Goal: Task Accomplishment & Management: Use online tool/utility

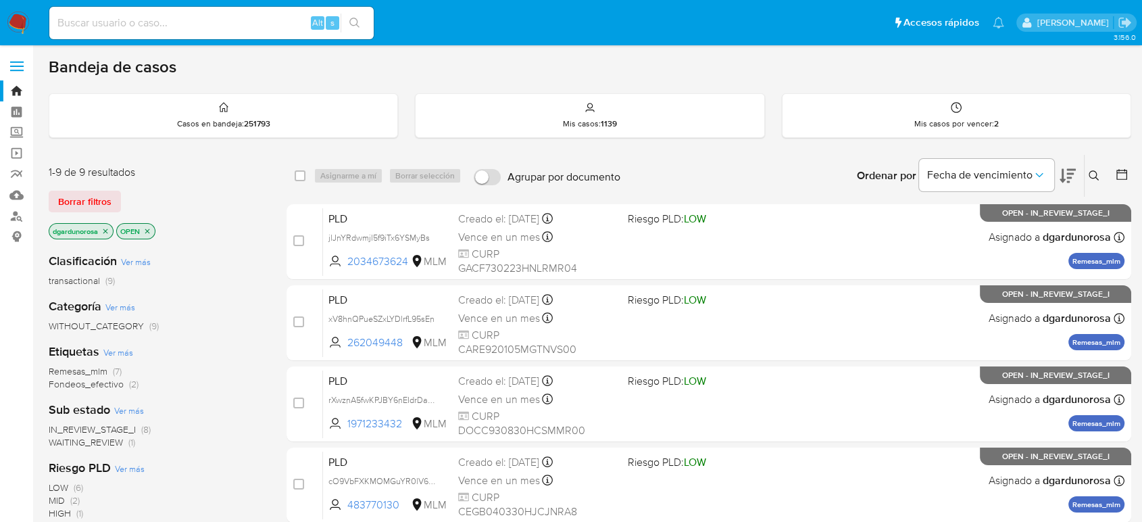
click at [1095, 173] on icon at bounding box center [1094, 175] width 11 height 11
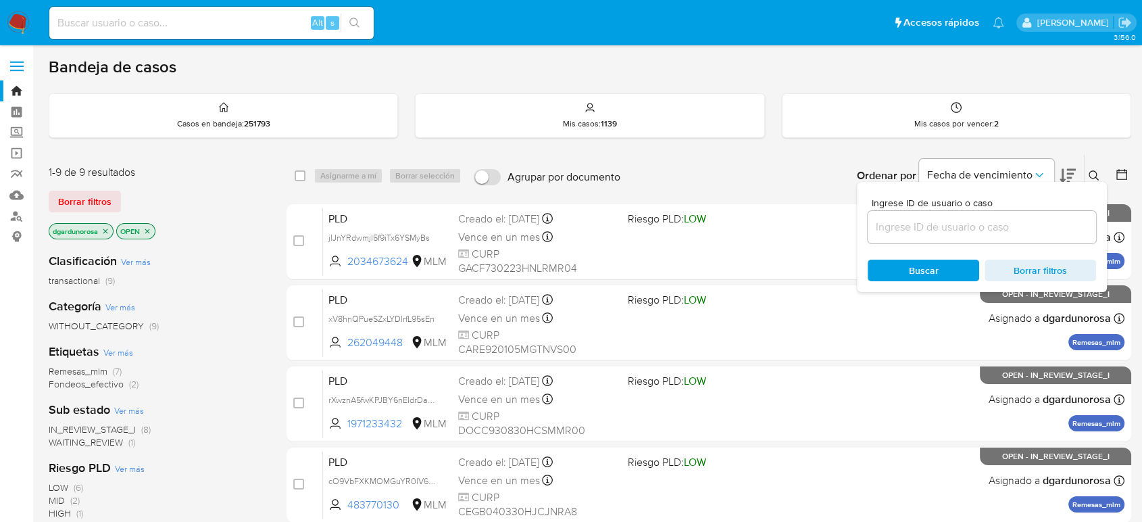
click at [1027, 218] on input at bounding box center [982, 227] width 228 height 18
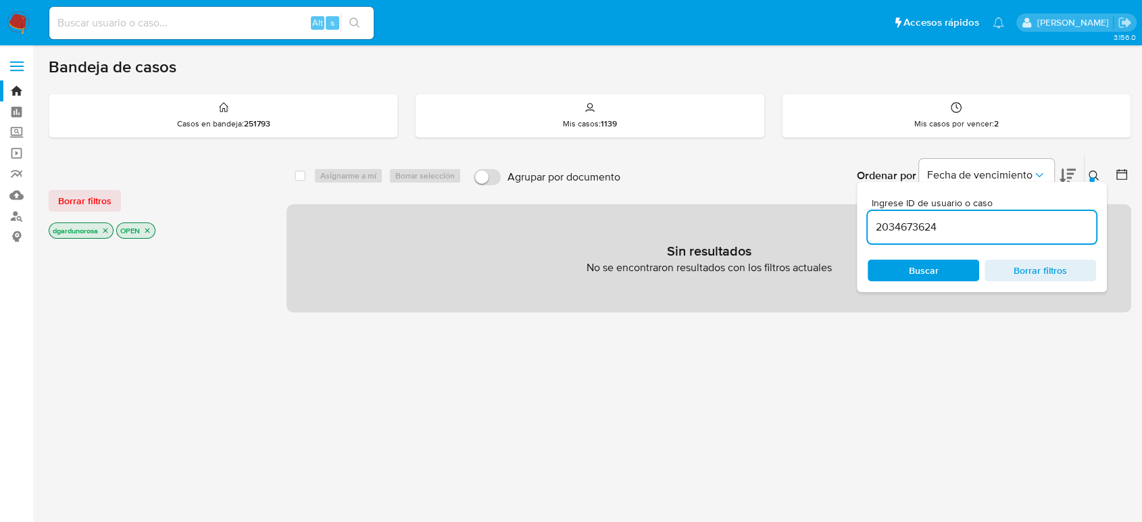
click at [1017, 224] on input "2034673624" at bounding box center [982, 227] width 228 height 18
type input "2034673624"
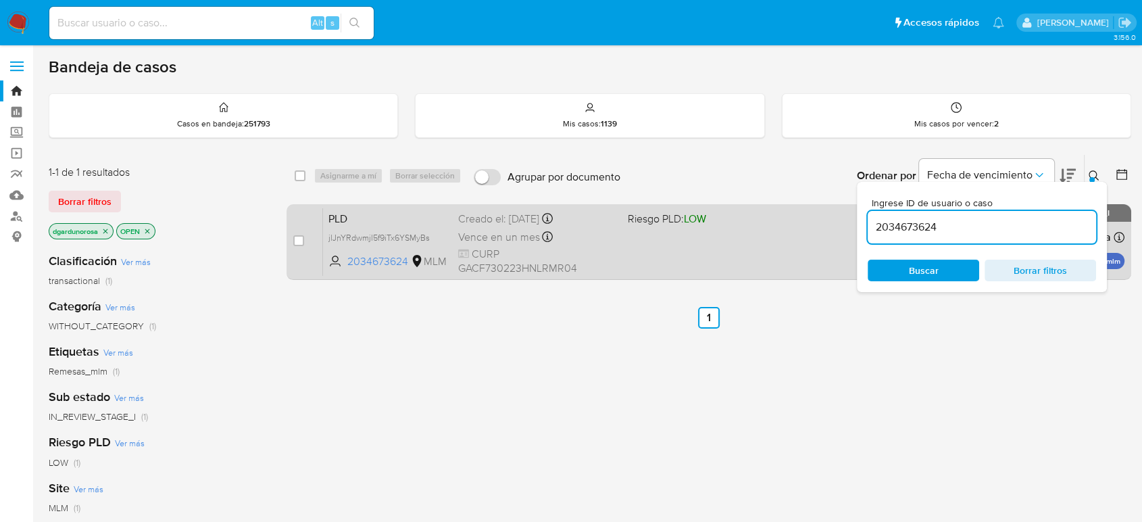
click at [705, 238] on div "PLD jlJnYRdwmjl5f9iTx6YSMyBs 2034673624 MLM Riesgo PLD: LOW Creado el: 12/08/20…" at bounding box center [724, 241] width 802 height 68
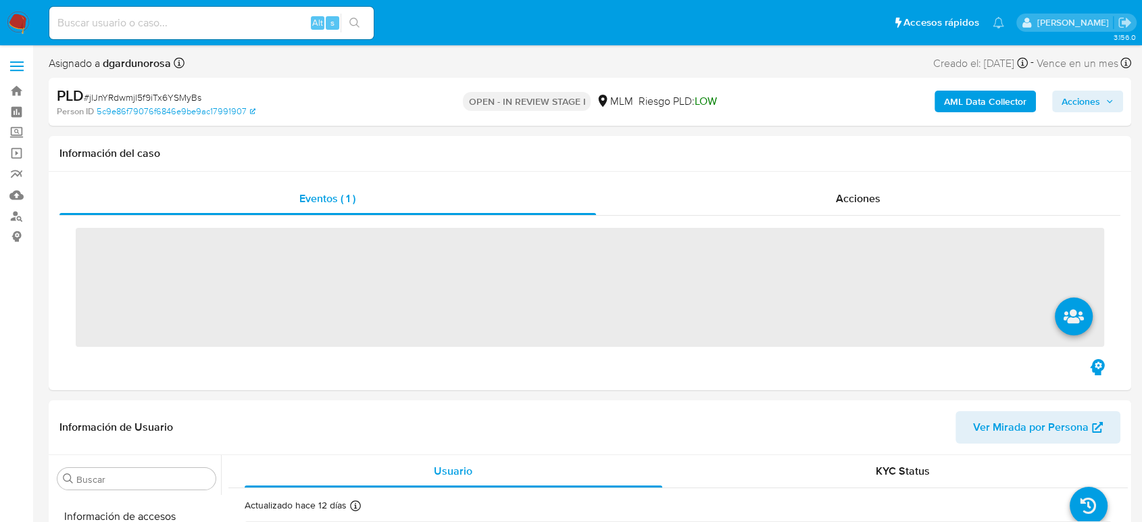
scroll to position [571, 0]
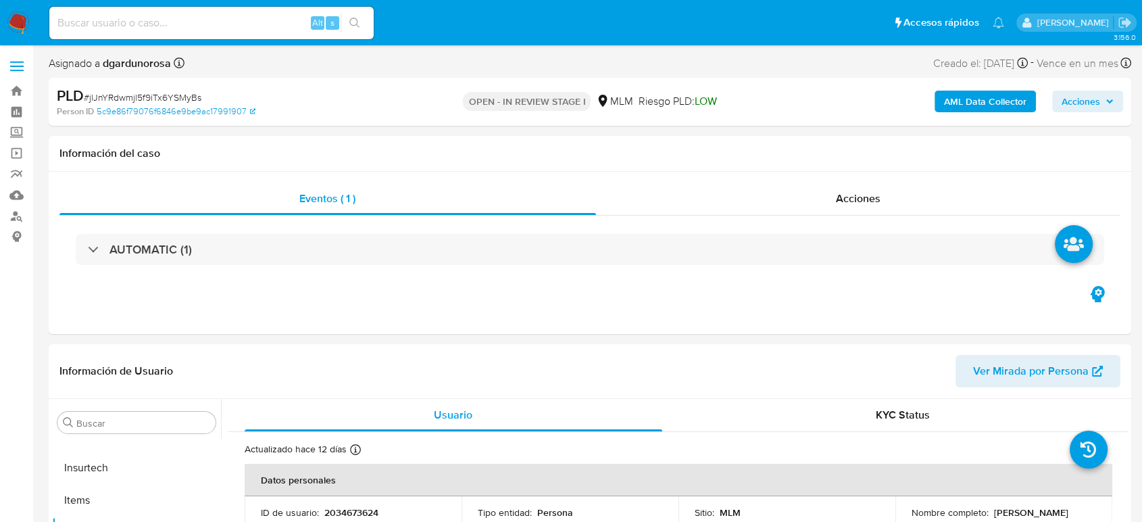
select select "10"
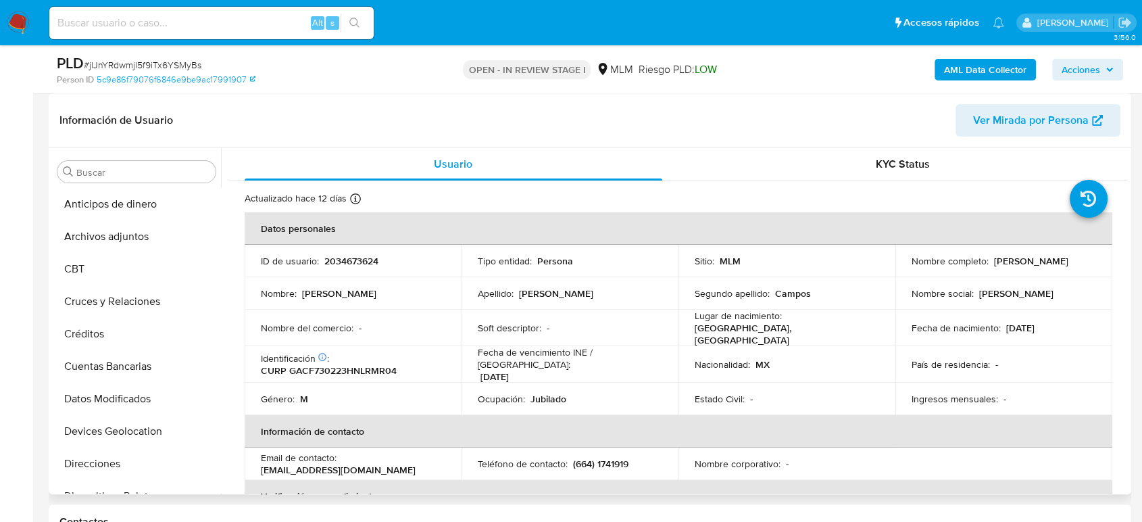
scroll to position [75, 0]
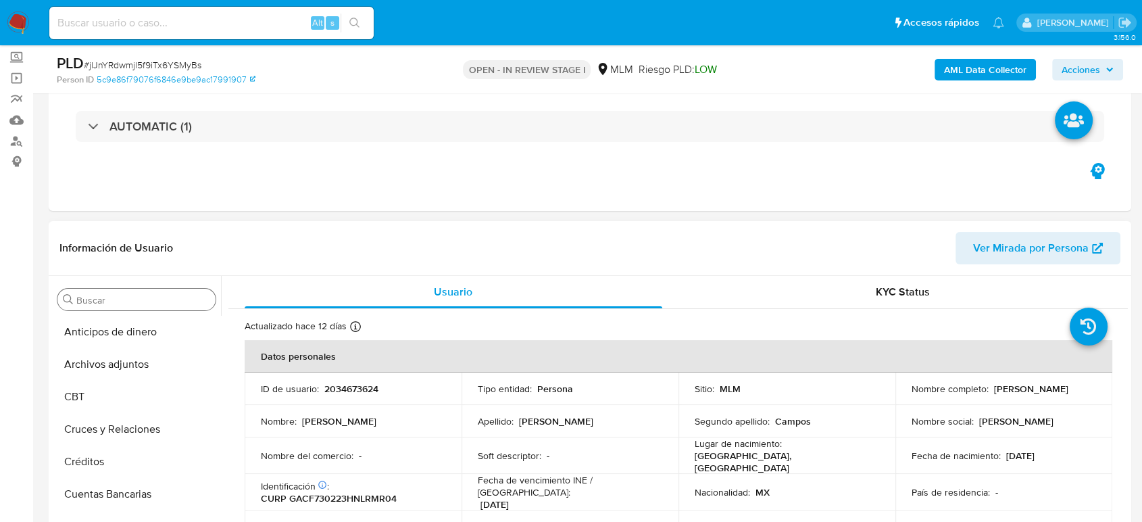
click at [120, 305] on input "Buscar" at bounding box center [143, 300] width 134 height 12
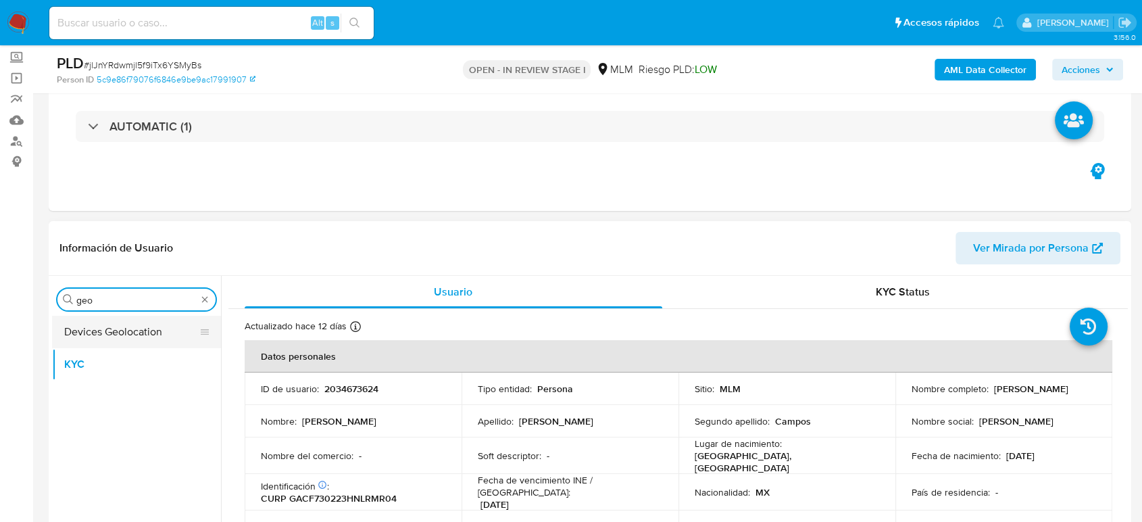
type input "geo"
click at [116, 328] on button "Devices Geolocation" at bounding box center [131, 332] width 158 height 32
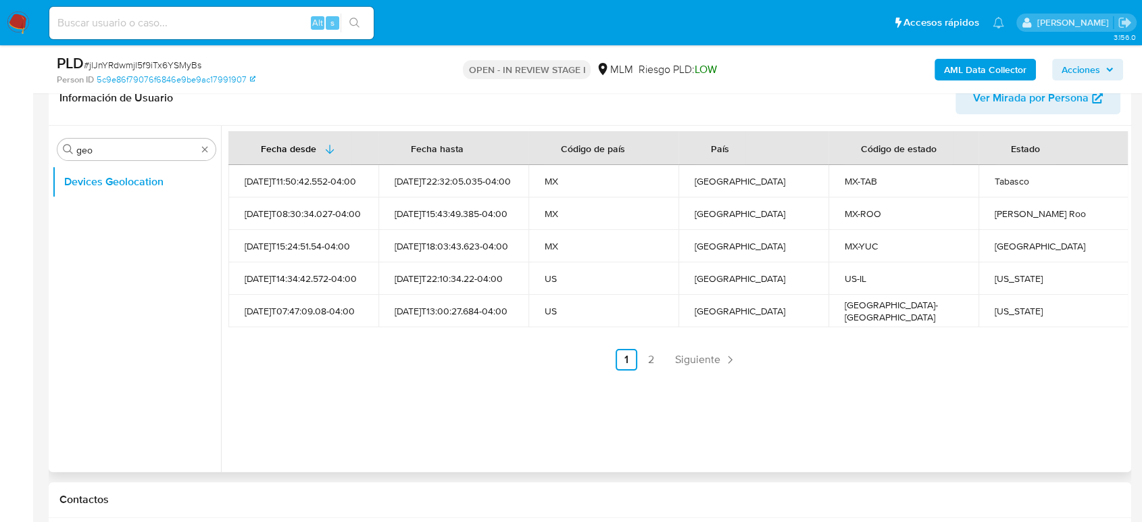
scroll to position [150, 0]
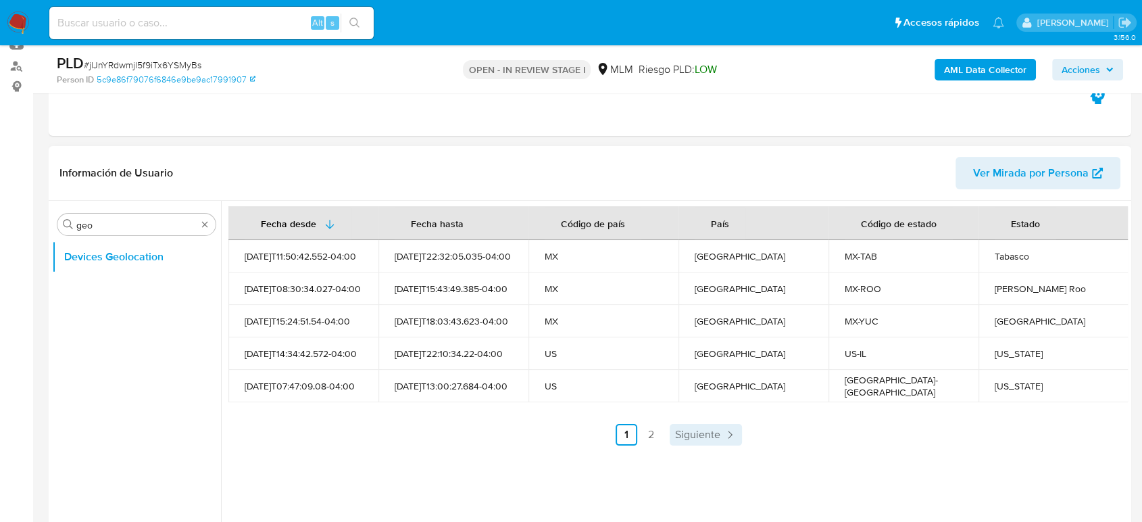
click at [698, 430] on span "Siguiente" at bounding box center [697, 434] width 45 height 11
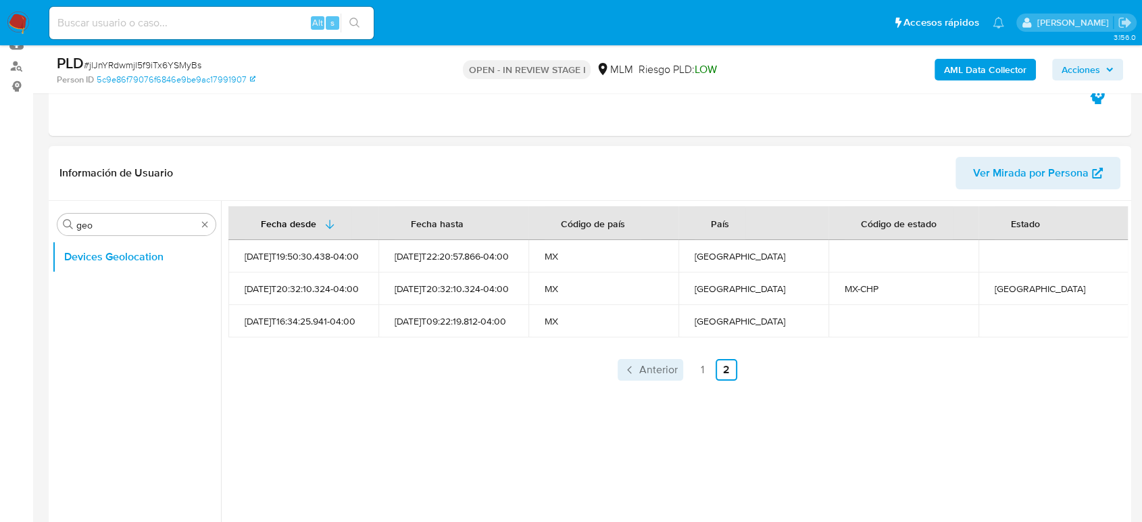
click at [642, 377] on link "Anterior" at bounding box center [651, 370] width 66 height 22
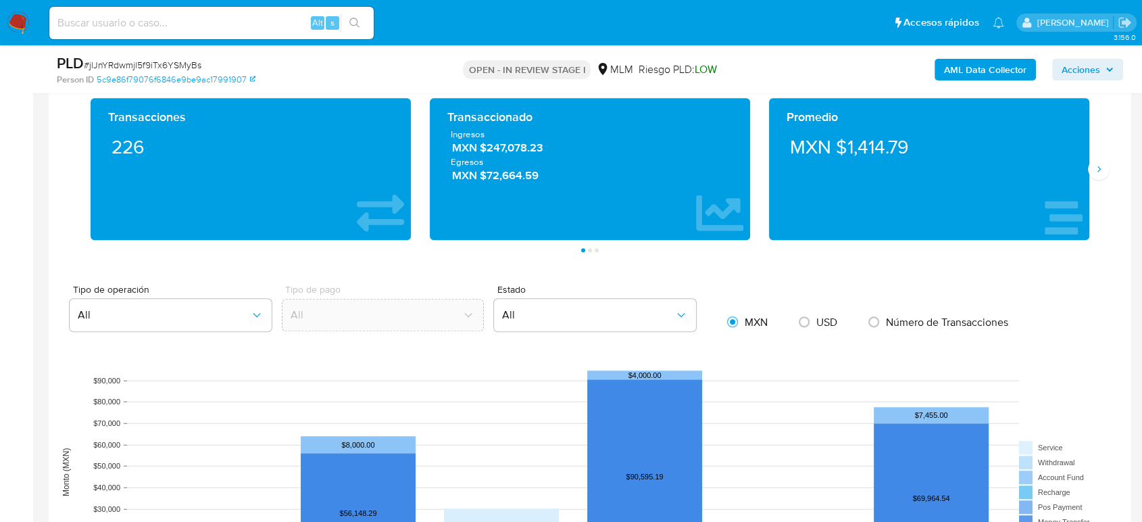
scroll to position [751, 0]
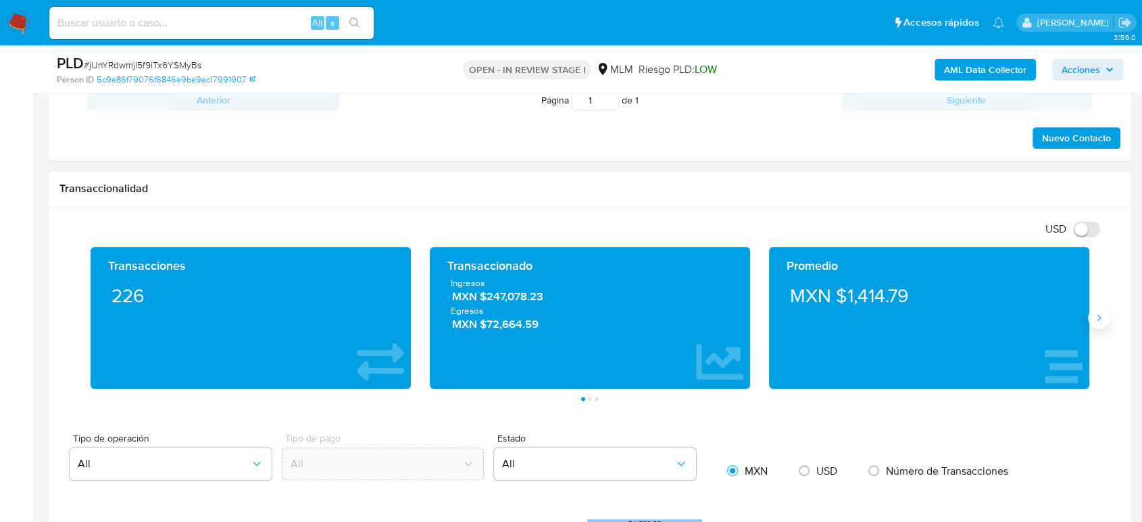
click at [1094, 320] on icon "Siguiente" at bounding box center [1099, 317] width 11 height 11
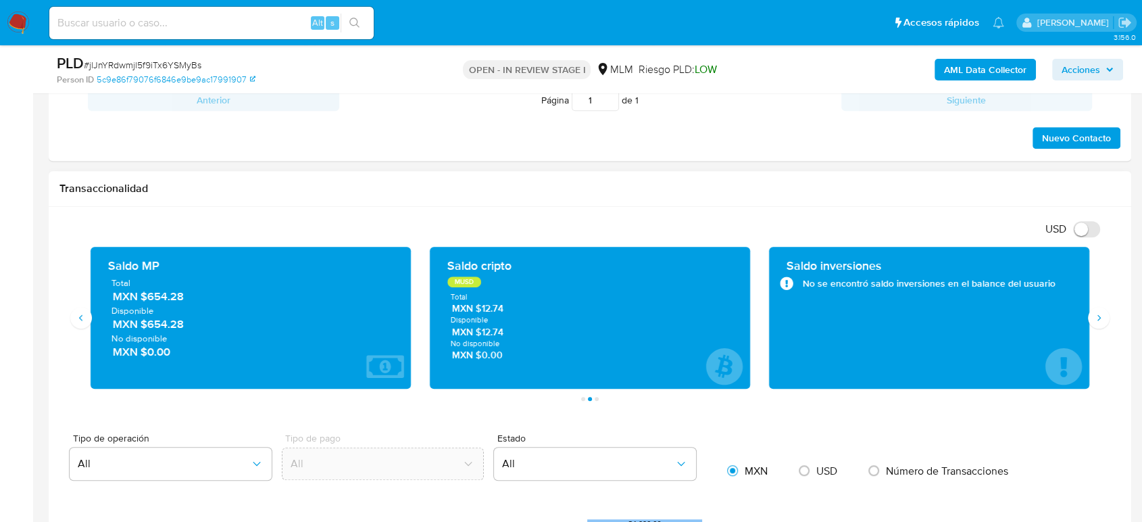
drag, startPoint x: 149, startPoint y: 296, endPoint x: 141, endPoint y: 298, distance: 9.0
click at [141, 296] on span "MXN $654.28" at bounding box center [251, 297] width 277 height 16
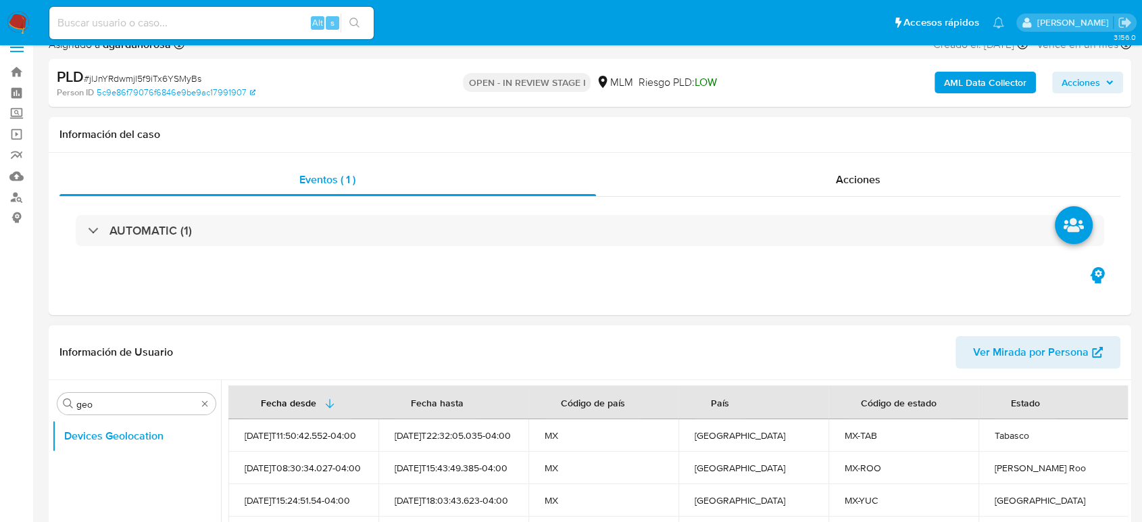
scroll to position [75, 0]
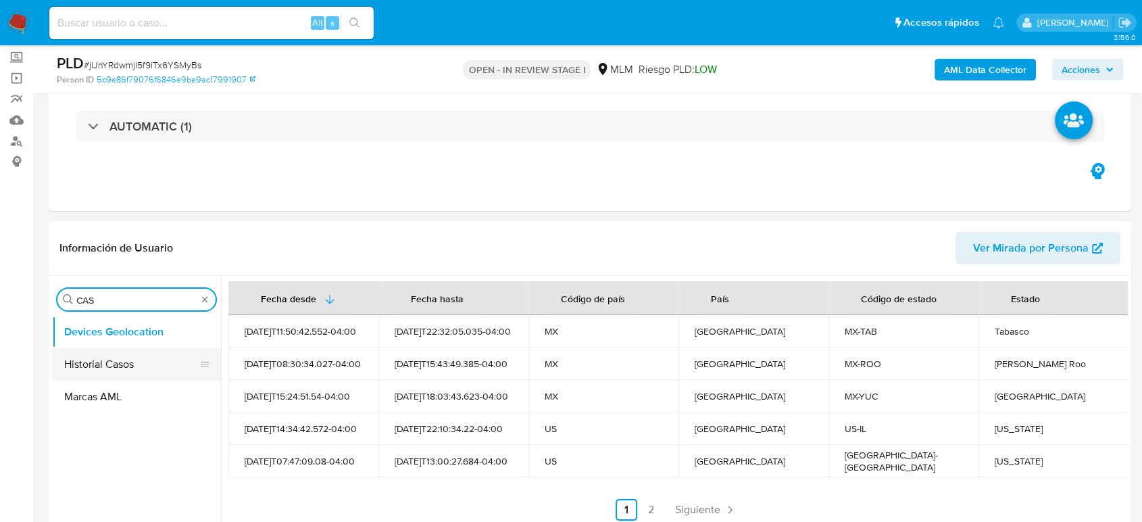
type input "CAS"
click at [114, 371] on button "Historial Casos" at bounding box center [131, 364] width 158 height 32
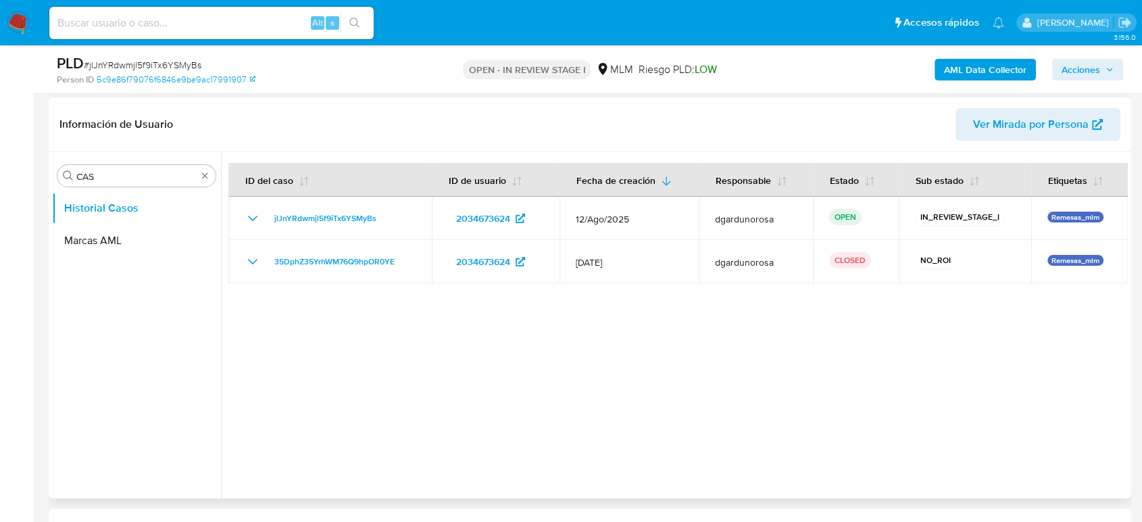
scroll to position [225, 0]
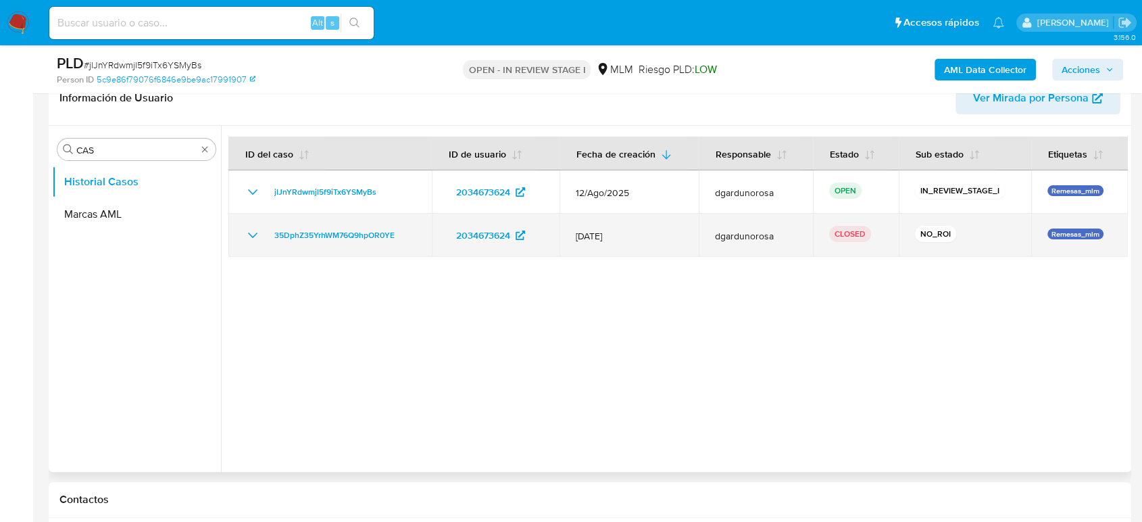
click at [255, 230] on icon "Mostrar/Ocultar" at bounding box center [253, 235] width 16 height 16
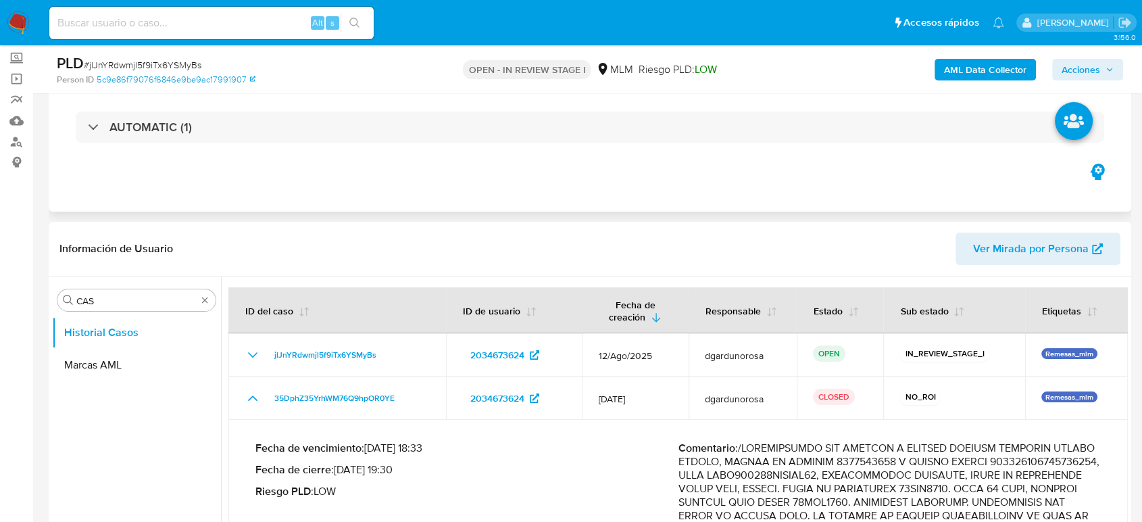
scroll to position [0, 0]
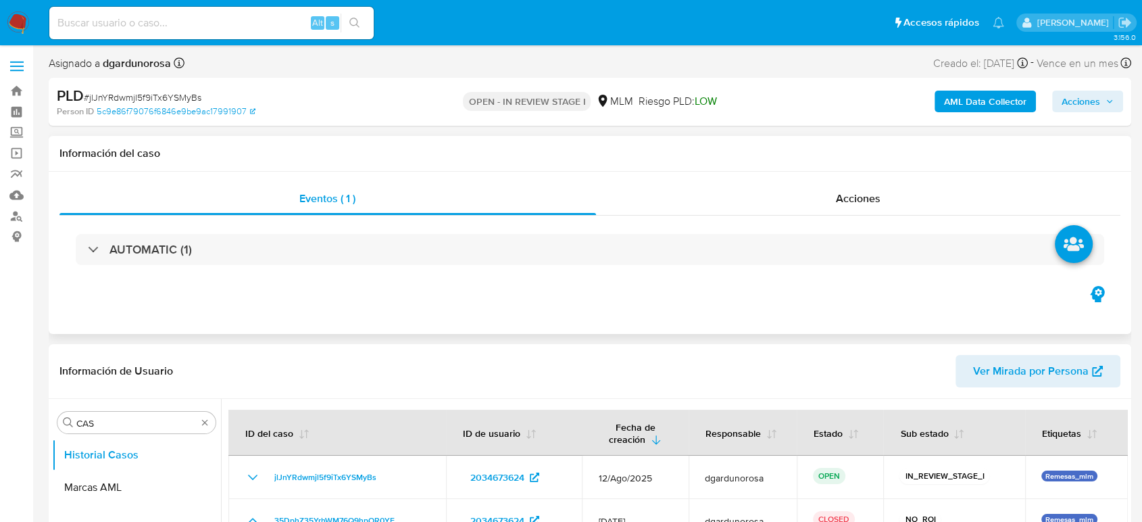
click at [406, 273] on div "AUTOMATIC (1)" at bounding box center [589, 250] width 1061 height 68
click at [397, 268] on div "AUTOMATIC (1)" at bounding box center [589, 250] width 1061 height 68
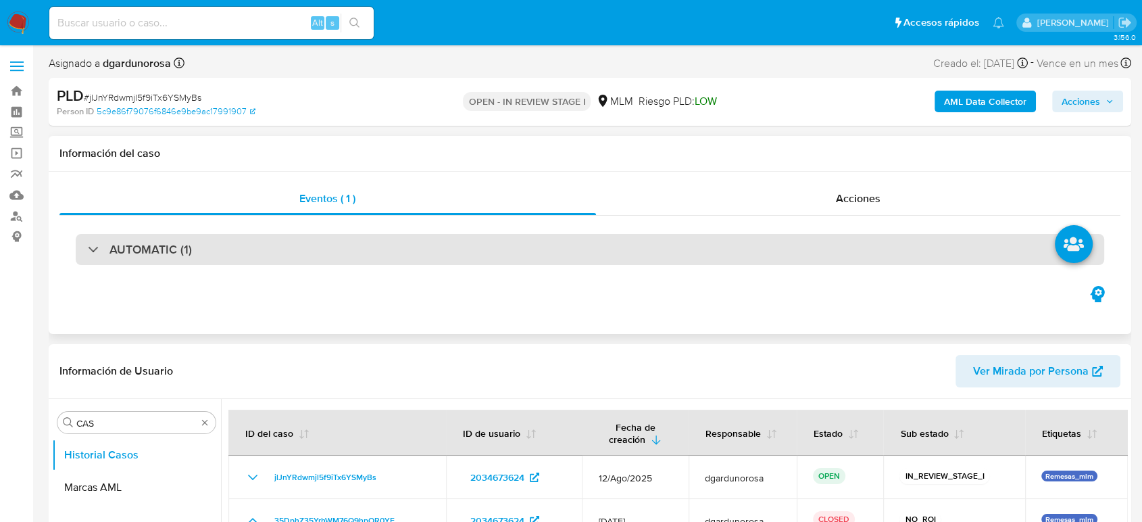
click at [393, 258] on div "AUTOMATIC (1)" at bounding box center [590, 249] width 1029 height 31
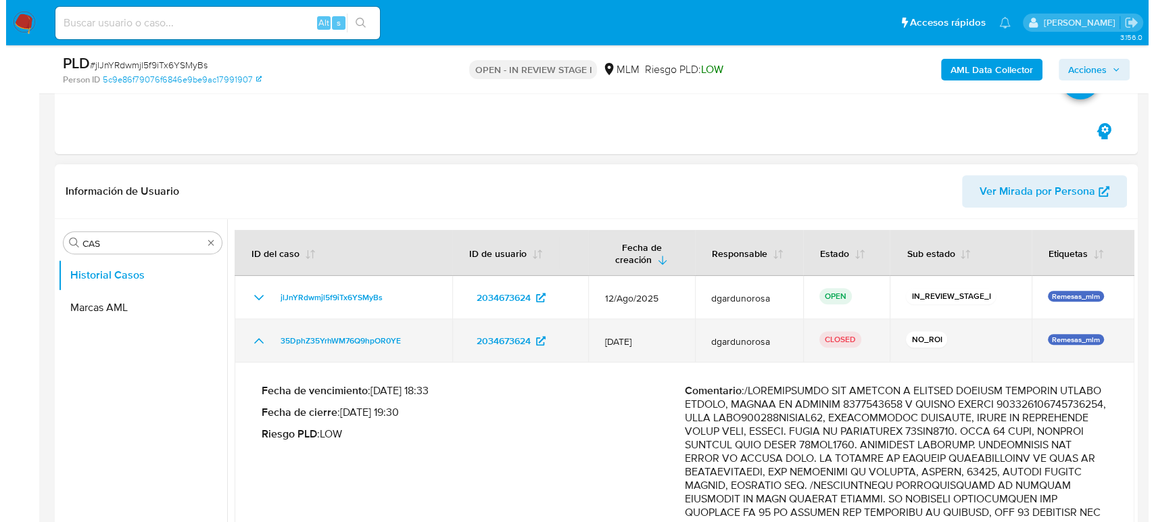
scroll to position [525, 0]
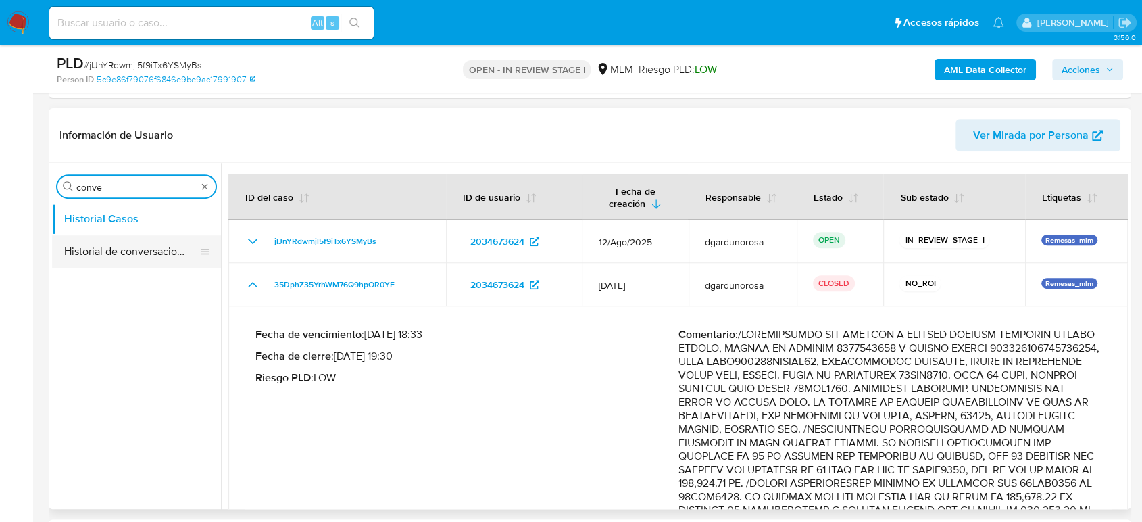
type input "conve"
click at [103, 247] on button "Historial de conversaciones" at bounding box center [131, 251] width 158 height 32
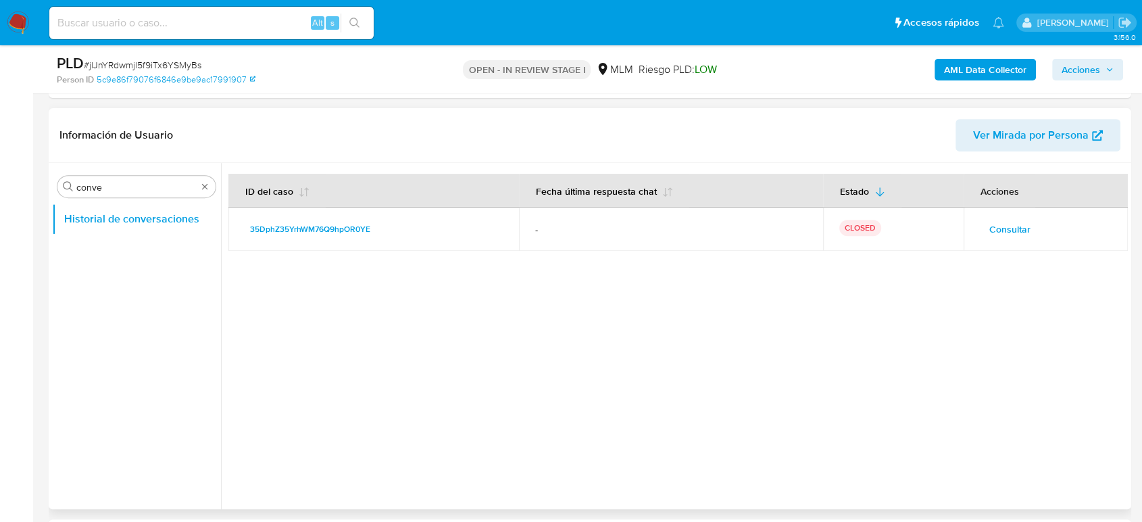
click at [1010, 232] on span "Consultar" at bounding box center [1010, 229] width 41 height 19
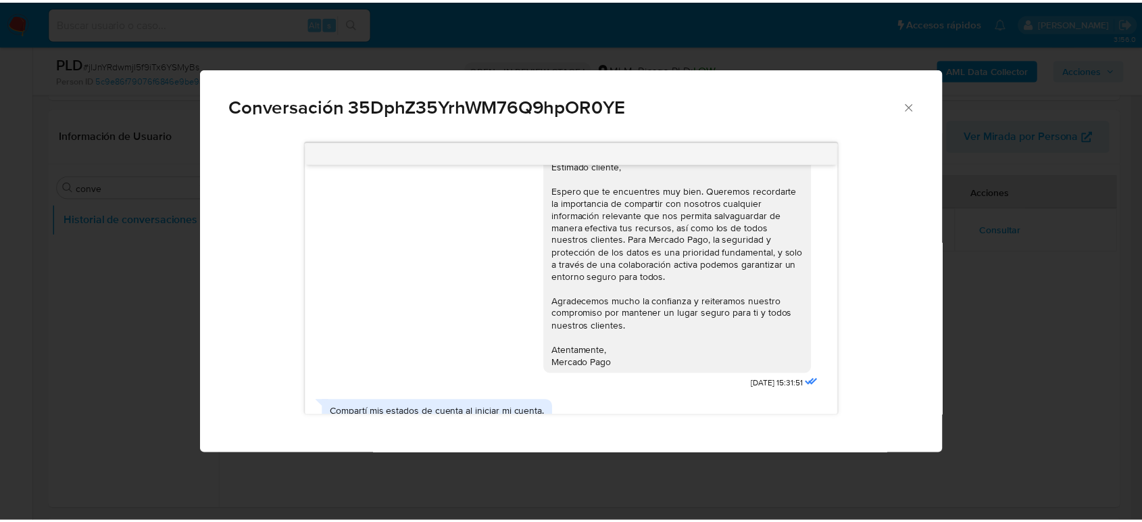
scroll to position [1051, 0]
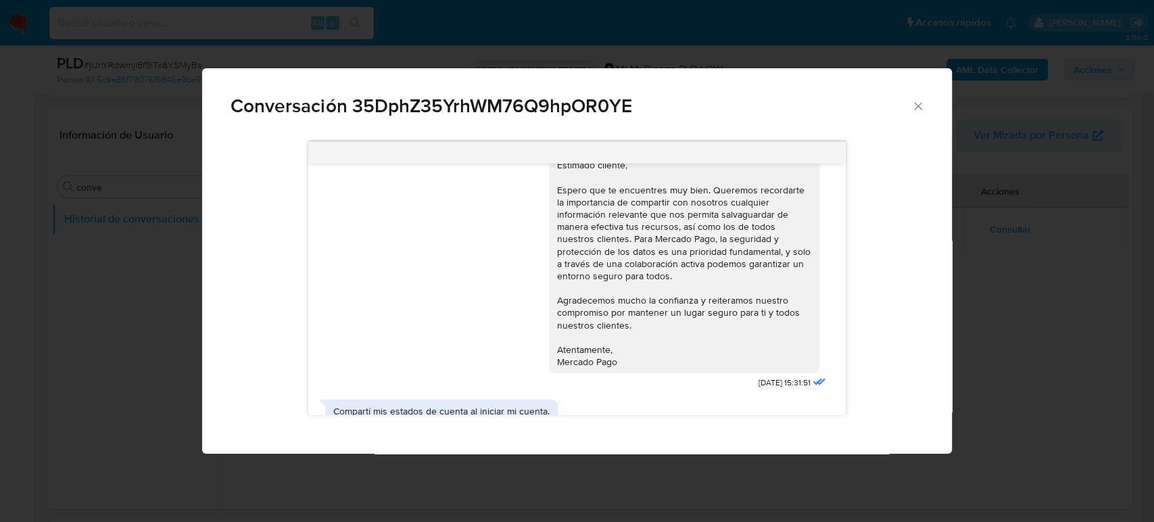
click at [913, 107] on icon "Cerrar" at bounding box center [918, 106] width 14 height 14
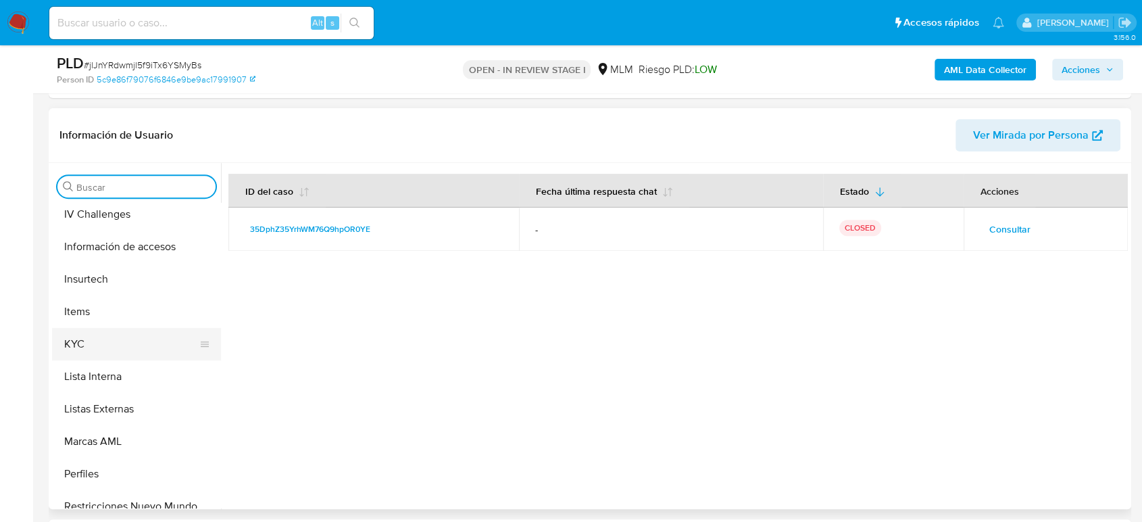
scroll to position [525, 0]
click at [108, 343] on button "KYC" at bounding box center [131, 342] width 158 height 32
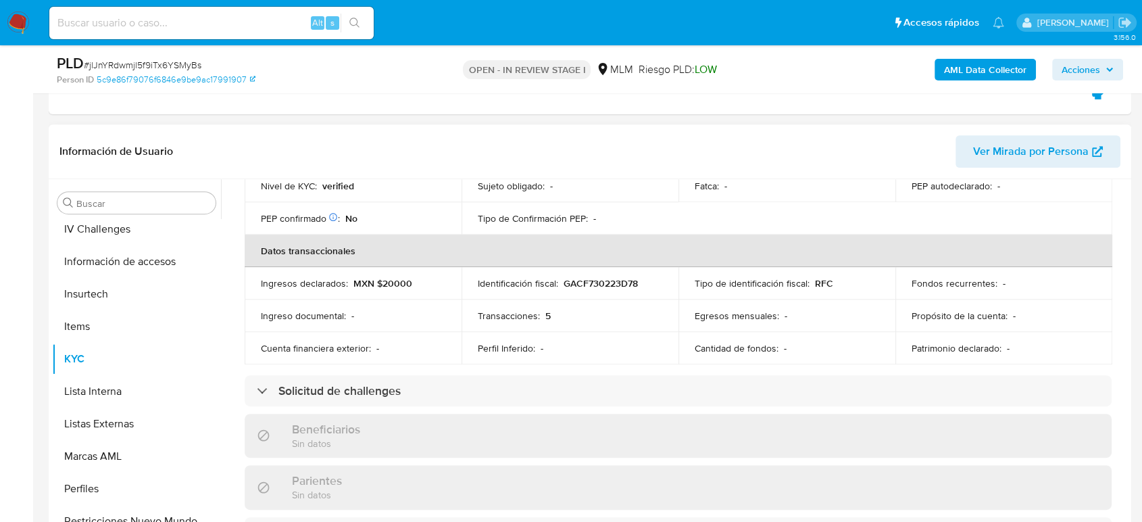
scroll to position [235, 0]
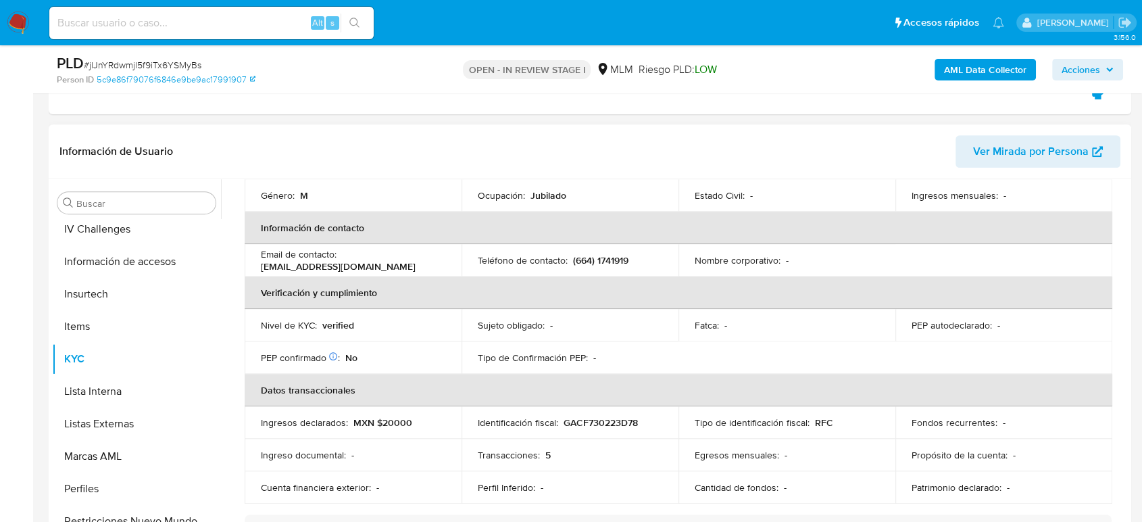
click at [616, 254] on p "(664) 1741919" at bounding box center [600, 260] width 55 height 12
copy p "1741919"
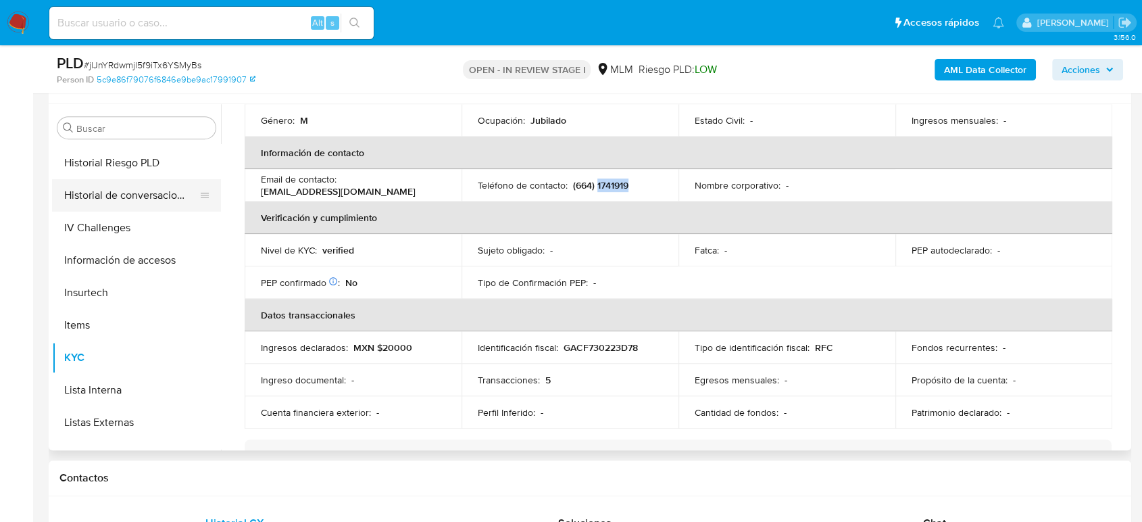
scroll to position [375, 0]
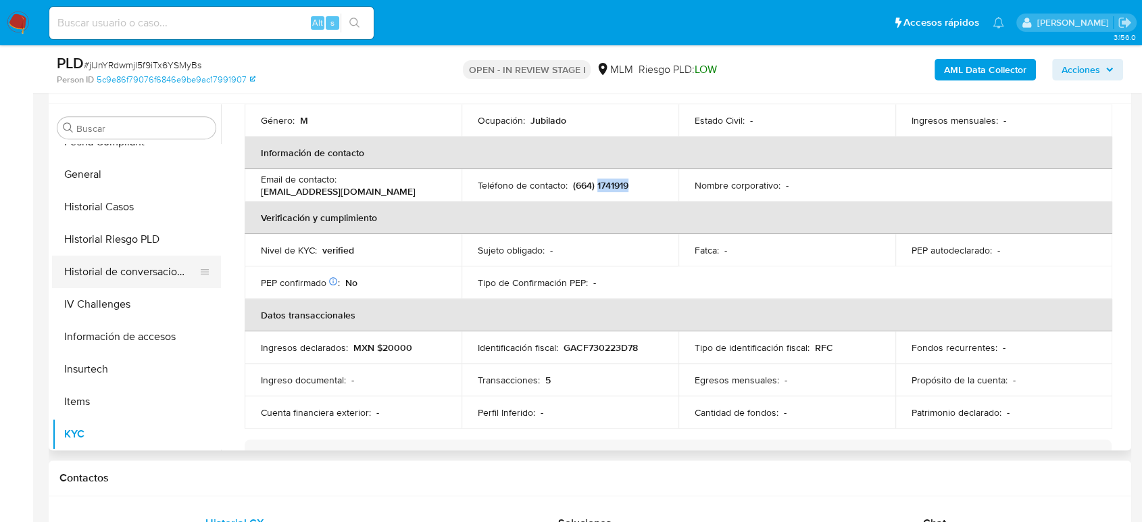
click at [153, 280] on button "Historial de conversaciones" at bounding box center [131, 271] width 158 height 32
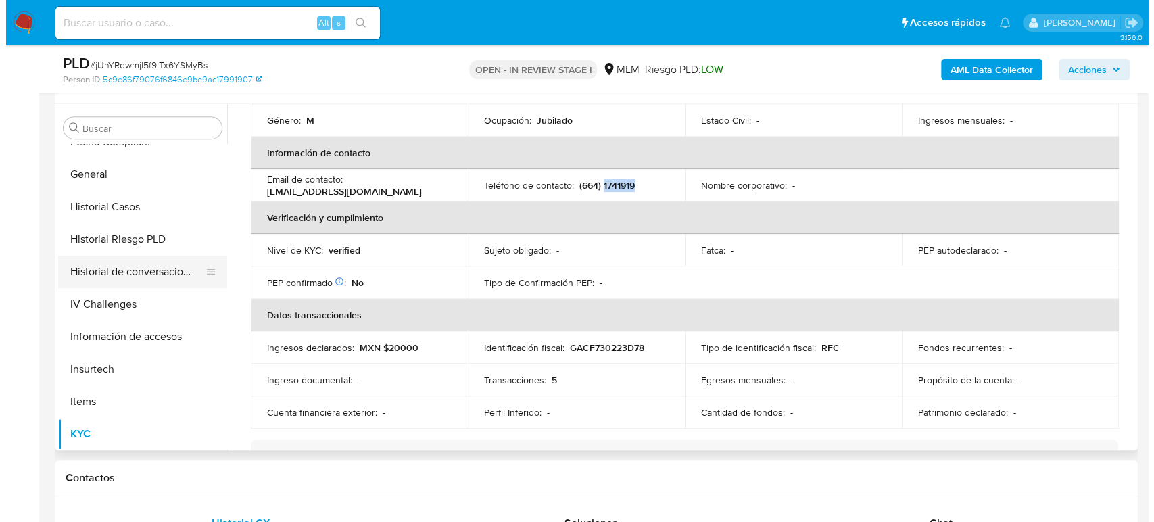
scroll to position [0, 0]
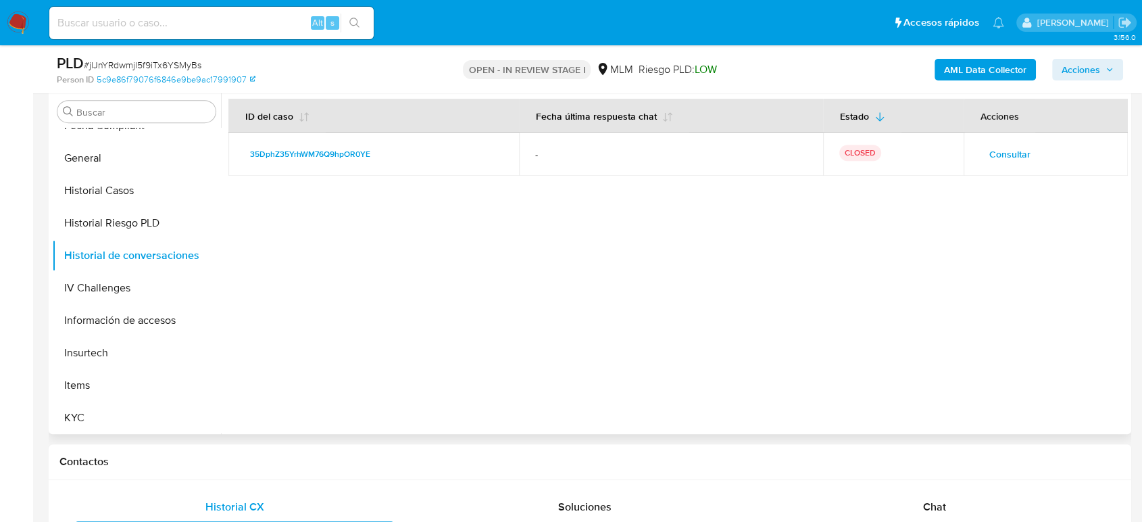
click at [997, 152] on span "Consultar" at bounding box center [1010, 154] width 41 height 19
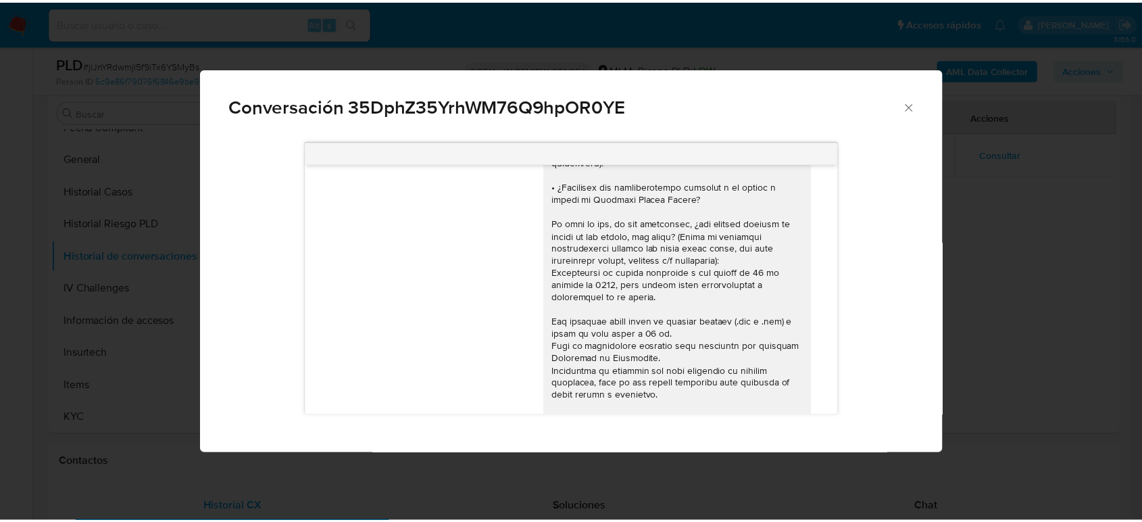
scroll to position [600, 0]
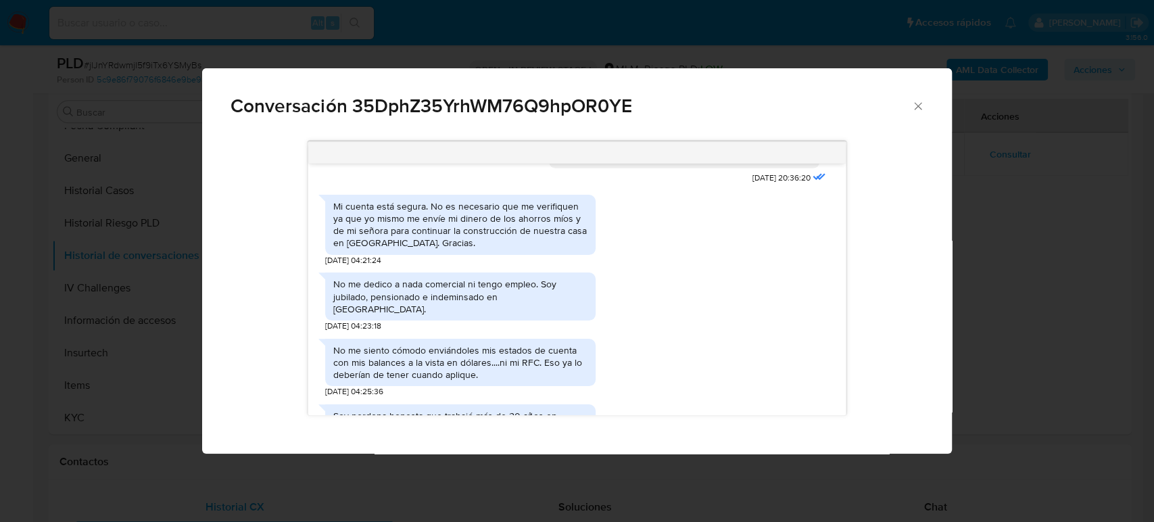
click at [918, 98] on div "Conversación 35DphZ35YrhWM76Q9hpOR0YE" at bounding box center [576, 100] width 749 height 64
click at [914, 104] on icon "Cerrar" at bounding box center [918, 106] width 14 height 14
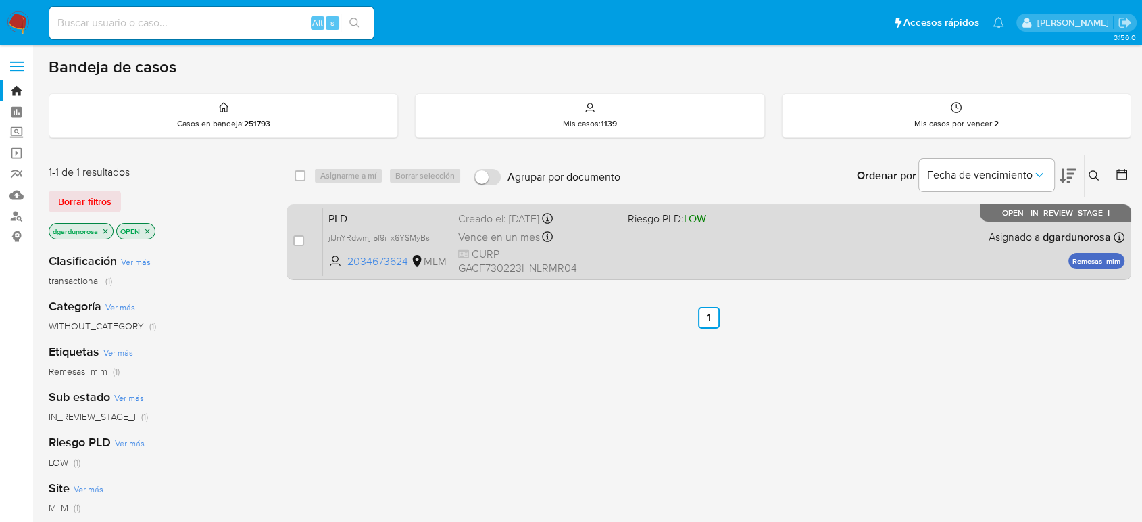
click at [816, 264] on div "PLD jlJnYRdwmjl5f9iTx6YSMyBs 2034673624 MLM Riesgo PLD: LOW Creado el: 12/08/20…" at bounding box center [724, 241] width 802 height 68
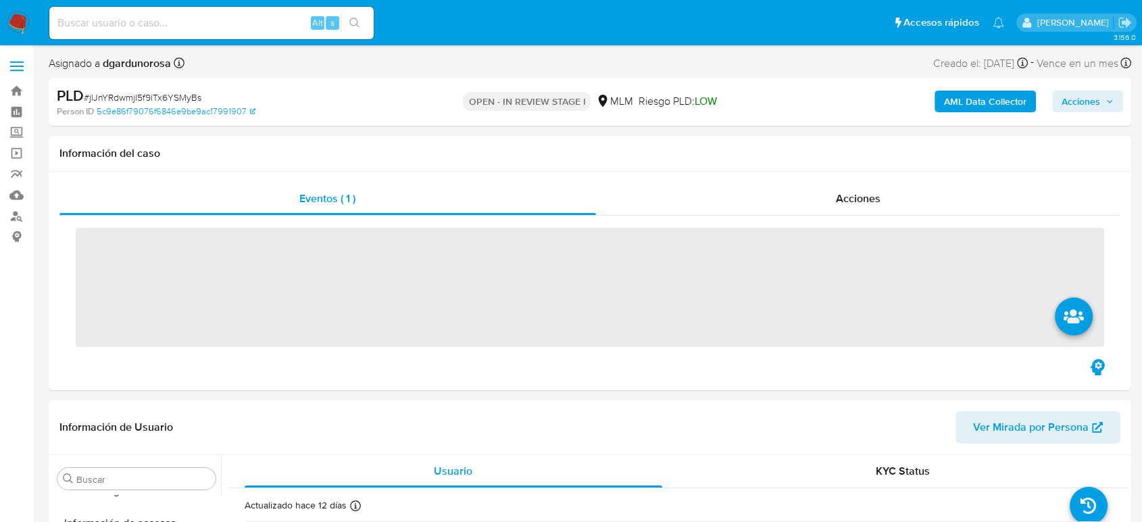
scroll to position [571, 0]
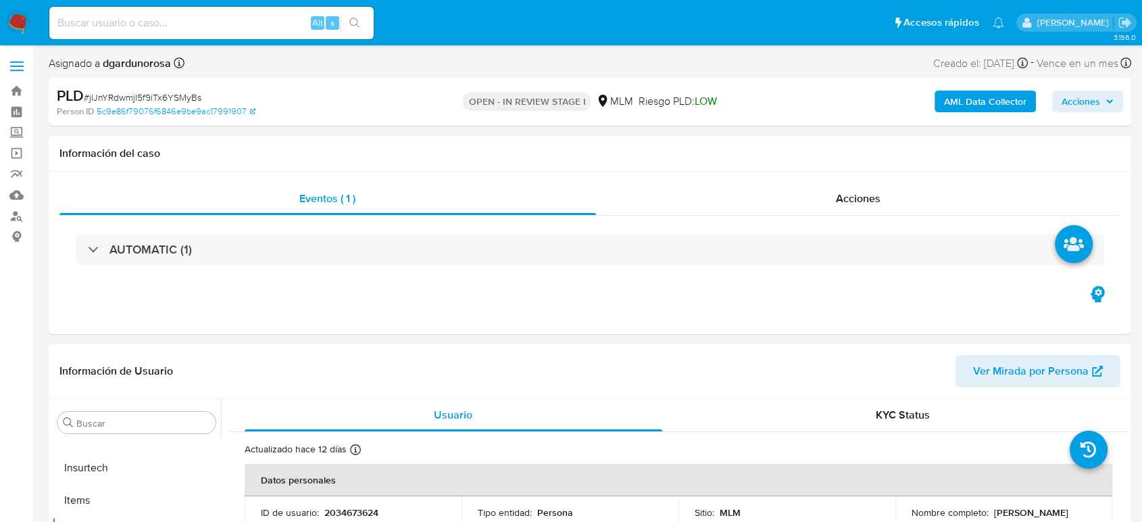
select select "10"
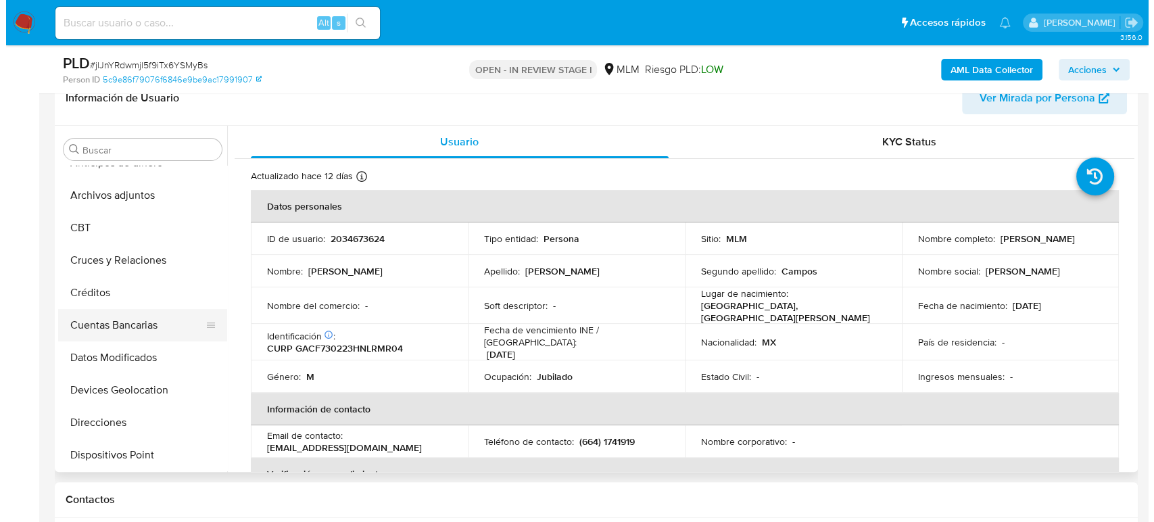
scroll to position [0, 0]
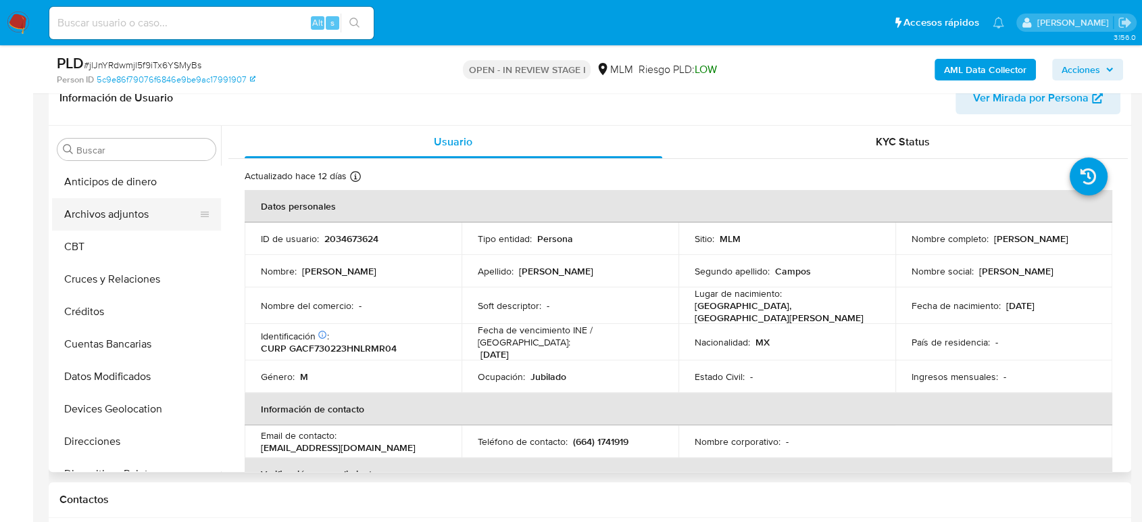
click at [127, 218] on button "Archivos adjuntos" at bounding box center [131, 214] width 158 height 32
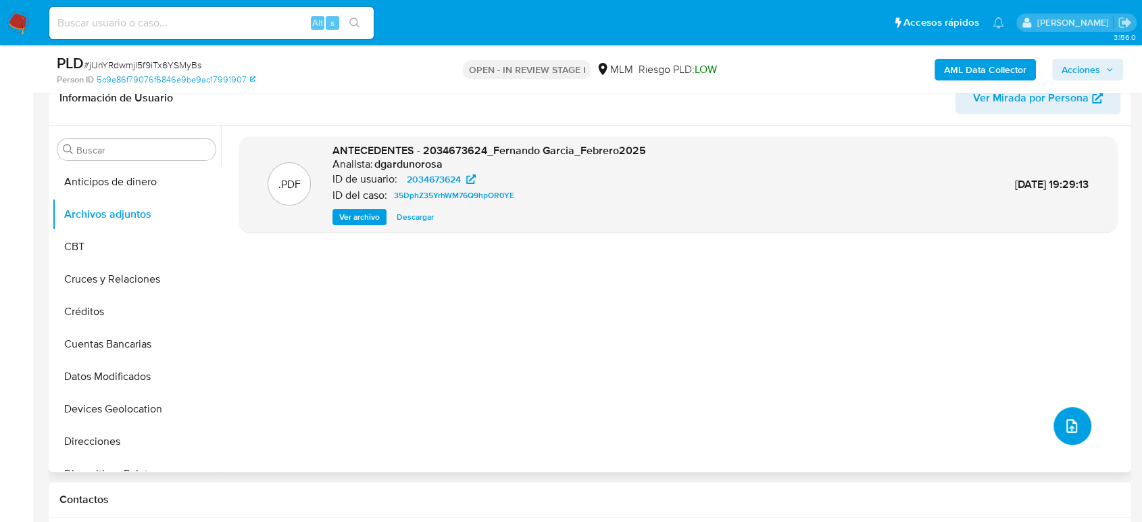
click at [1054, 424] on button "upload-file" at bounding box center [1073, 426] width 38 height 38
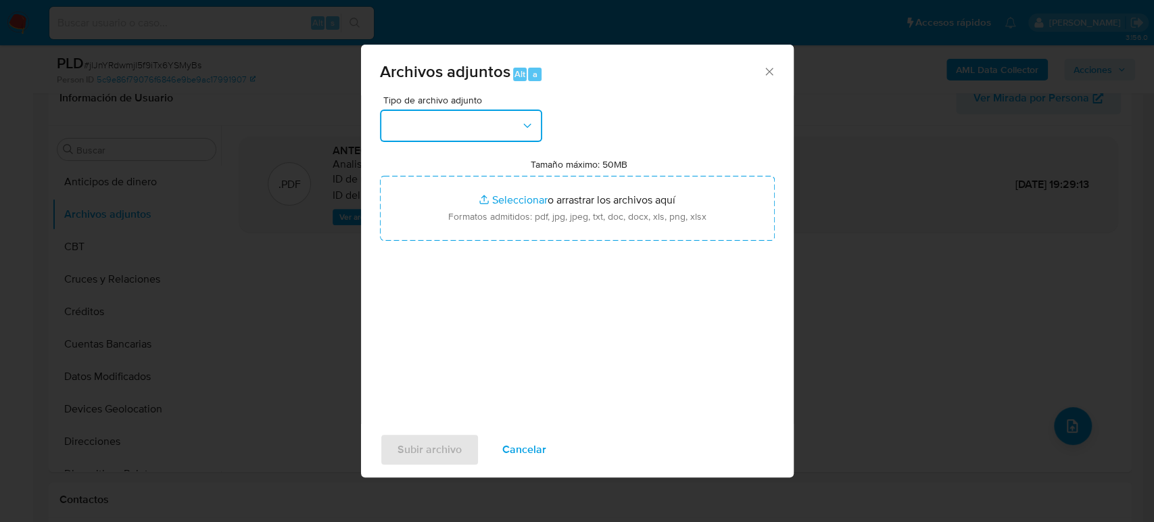
click at [498, 135] on button "button" at bounding box center [461, 125] width 162 height 32
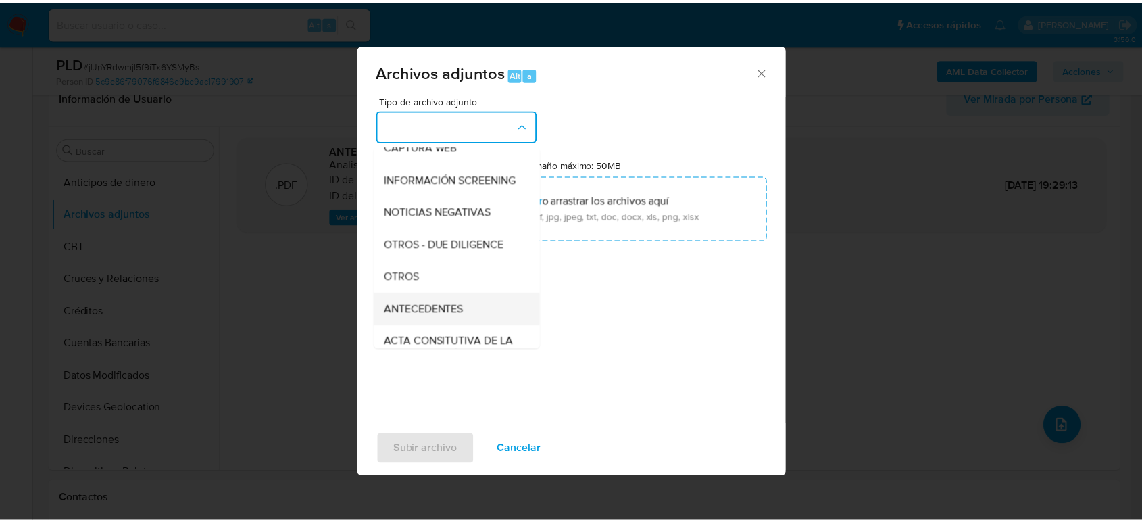
scroll to position [150, 0]
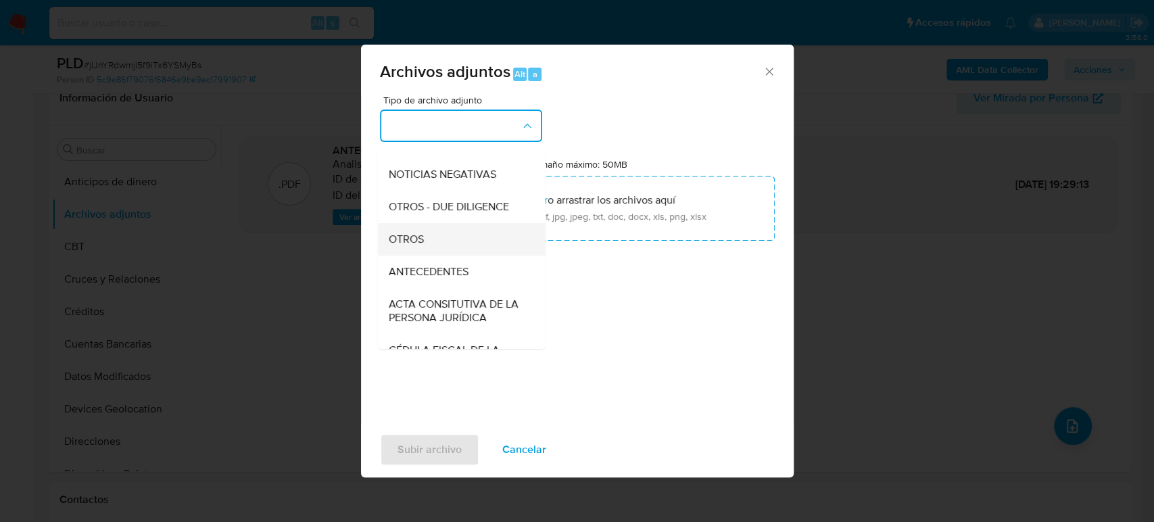
click at [456, 253] on div "OTROS" at bounding box center [457, 239] width 138 height 32
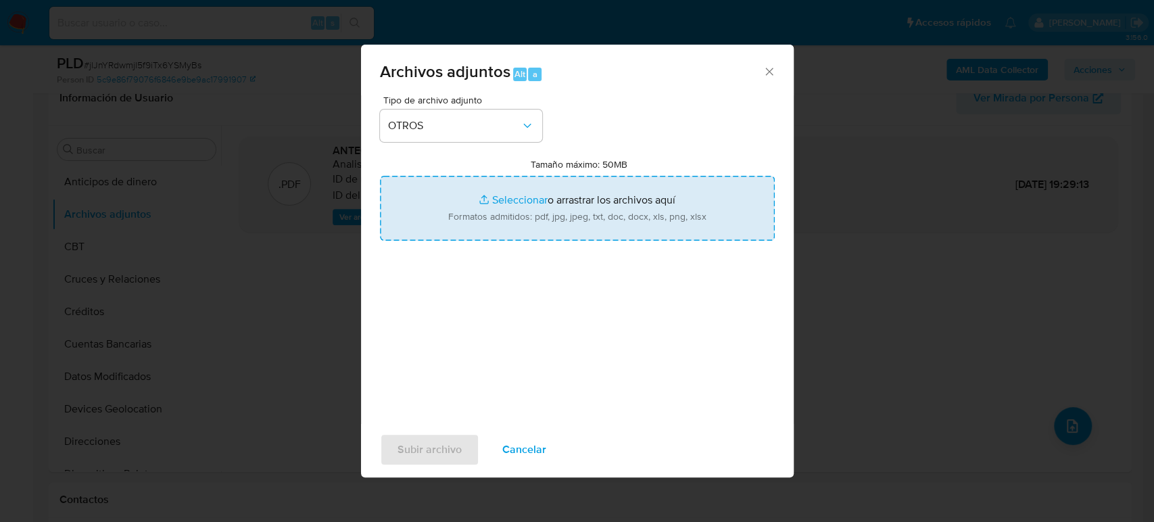
type input "C:\fakepath\2034673624_Fernando Garcia_Agosto2025.pdf"
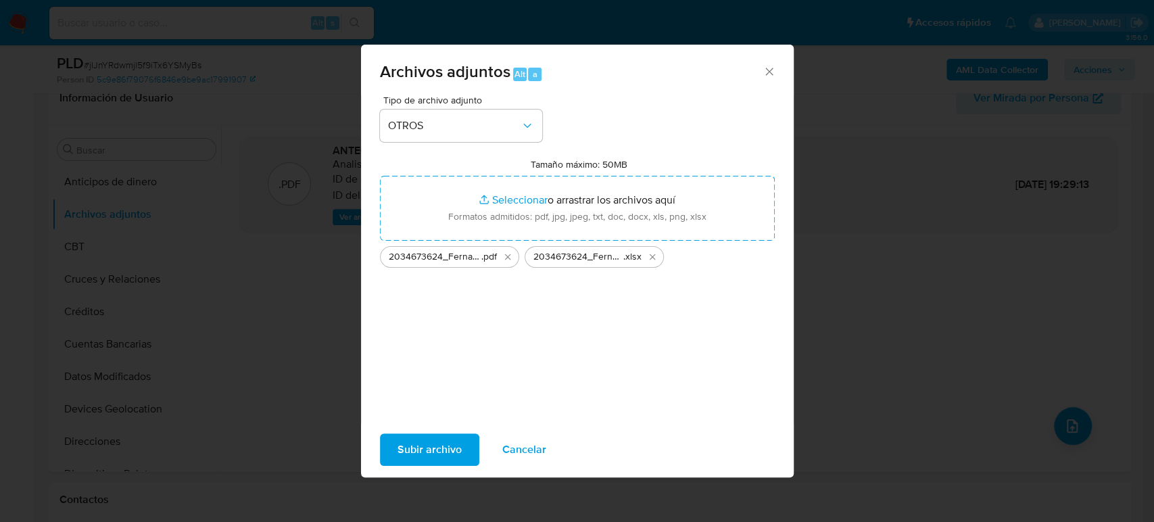
click at [432, 456] on span "Subir archivo" at bounding box center [429, 450] width 64 height 30
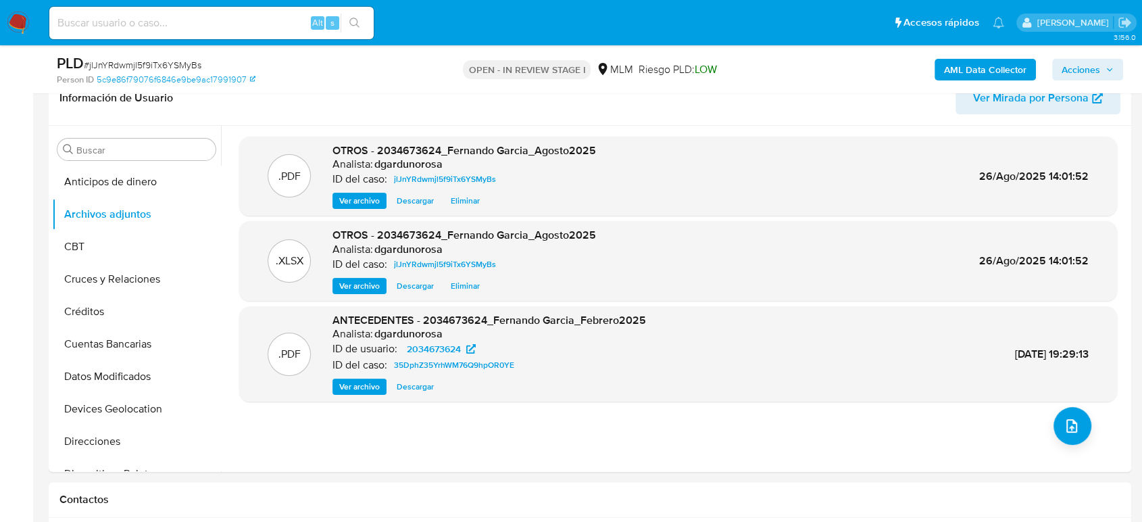
click at [1060, 68] on button "Acciones" at bounding box center [1087, 70] width 71 height 22
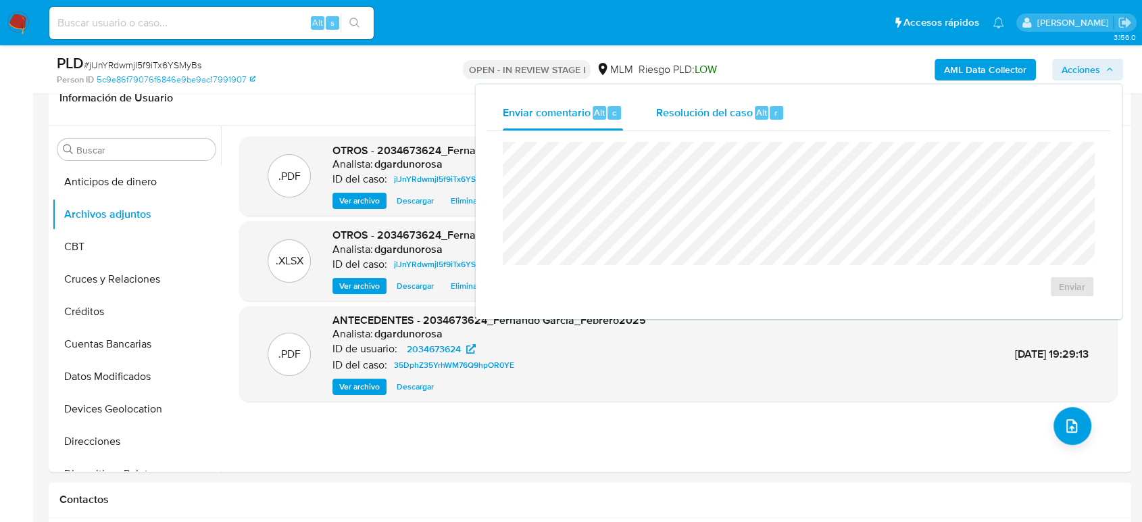
click at [745, 109] on span "Resolución del caso" at bounding box center [704, 112] width 97 height 16
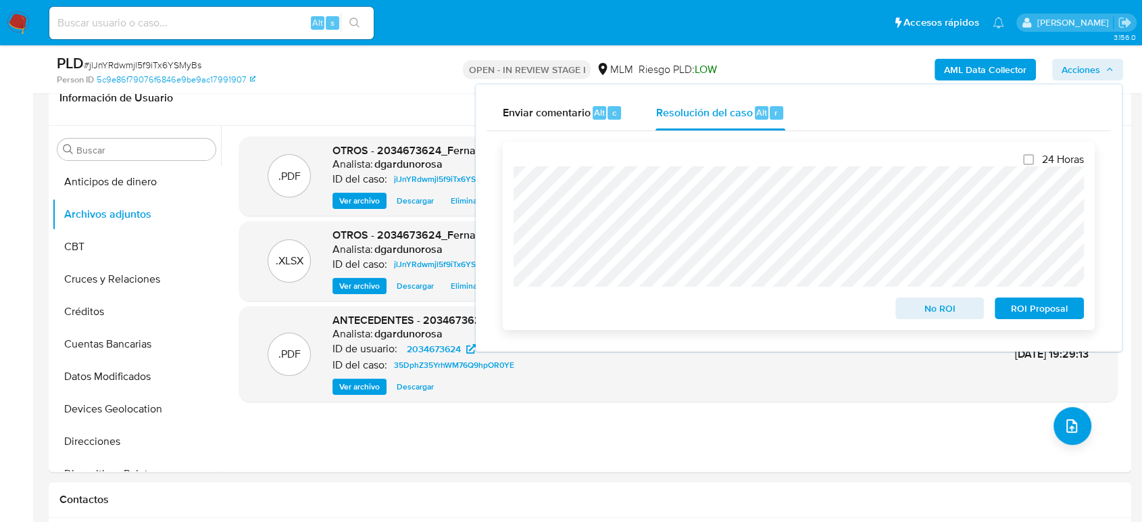
click at [957, 307] on span "No ROI" at bounding box center [940, 308] width 70 height 19
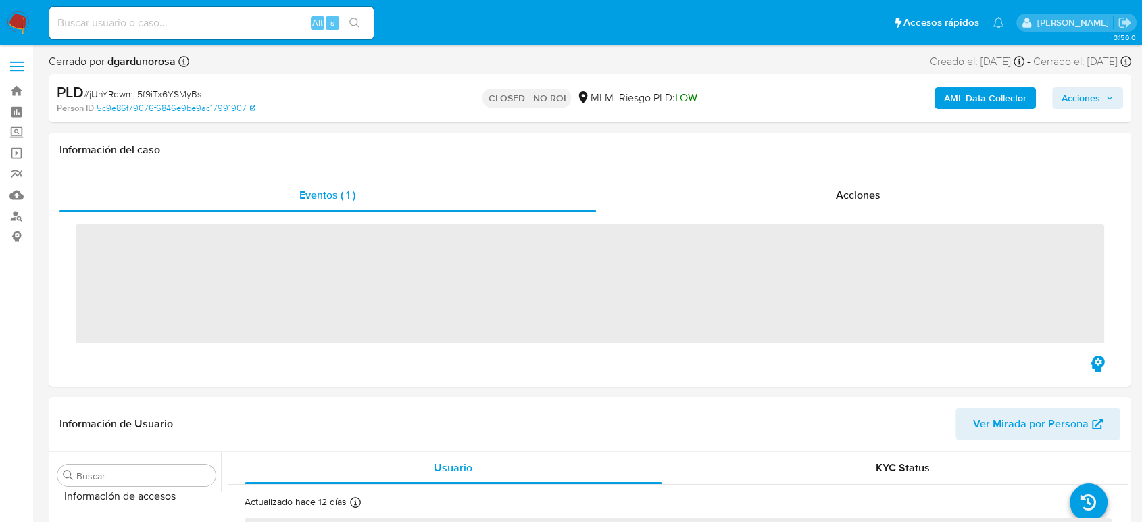
scroll to position [571, 0]
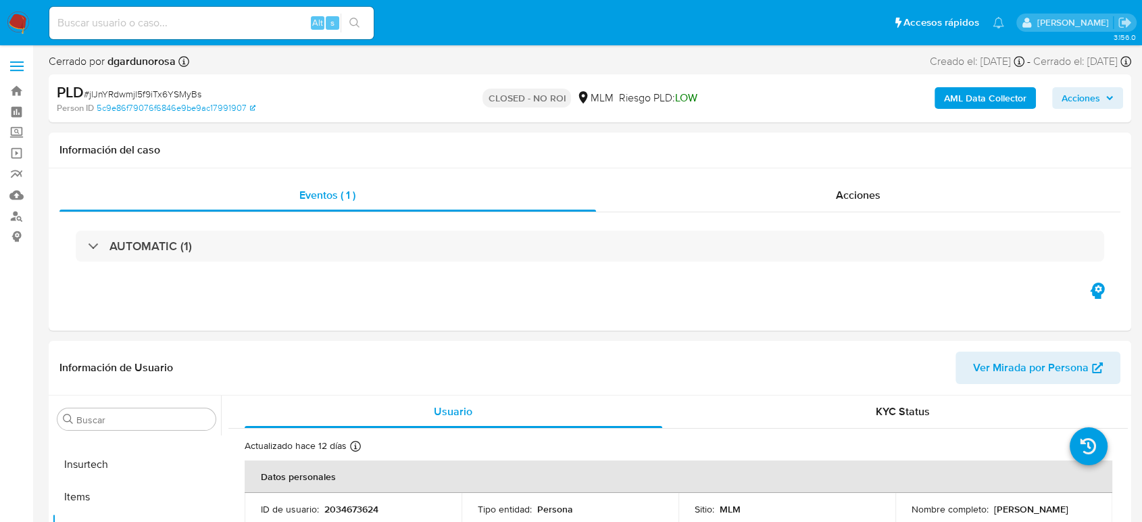
select select "10"
